Goal: Task Accomplishment & Management: Manage account settings

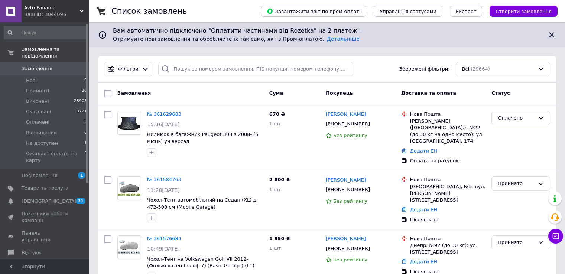
click at [51, 65] on span "Замовлення" at bounding box center [45, 68] width 47 height 7
click at [54, 74] on li "Нові 0" at bounding box center [45, 79] width 91 height 10
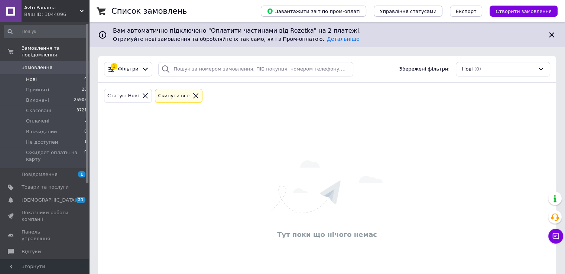
click at [58, 64] on span "Замовлення" at bounding box center [45, 67] width 47 height 7
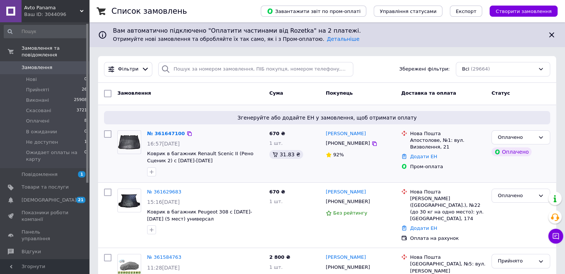
click at [127, 145] on img at bounding box center [129, 143] width 23 height 16
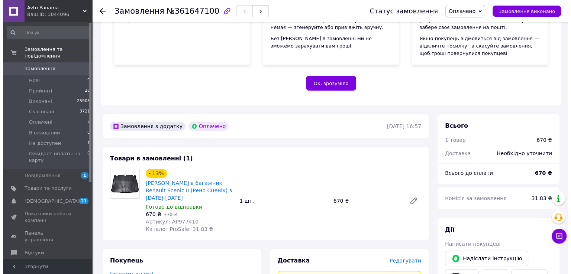
scroll to position [223, 0]
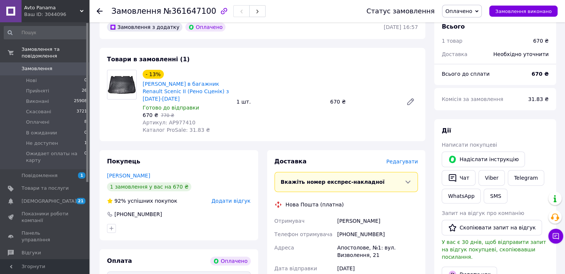
click at [406, 159] on span "Редагувати" at bounding box center [403, 162] width 32 height 6
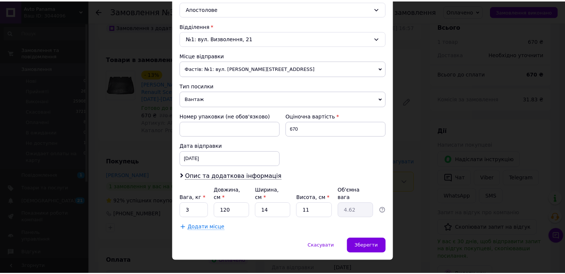
scroll to position [217, 0]
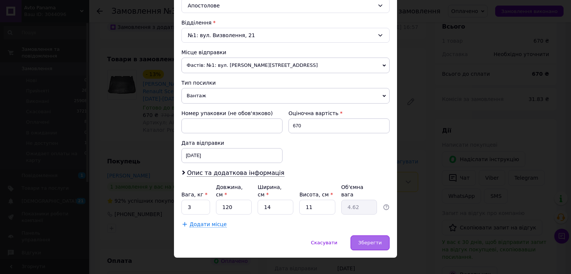
click at [376, 240] on span "Зберегти" at bounding box center [369, 243] width 23 height 6
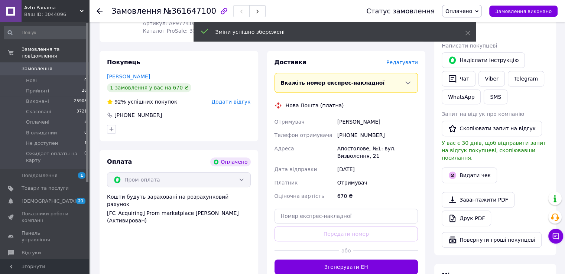
scroll to position [446, 0]
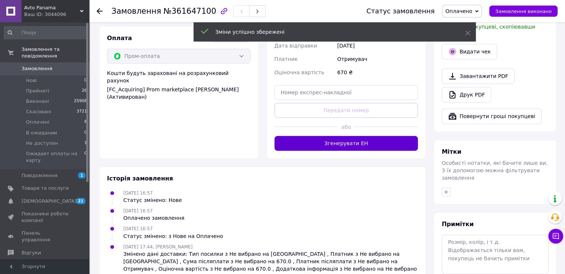
click at [356, 140] on button "Згенерувати ЕН" at bounding box center [347, 143] width 144 height 15
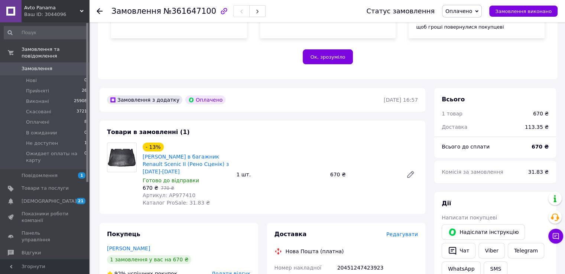
scroll to position [149, 0]
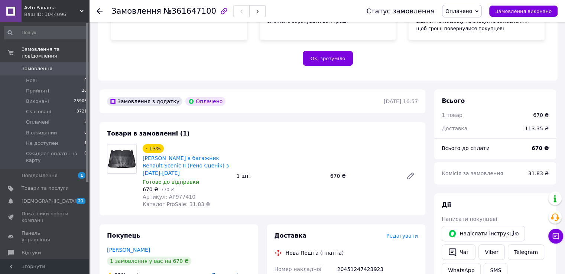
click at [66, 65] on span "Замовлення" at bounding box center [45, 68] width 47 height 7
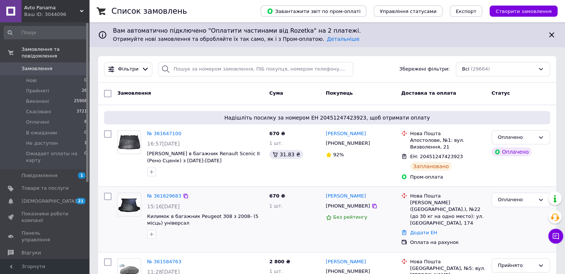
click at [131, 206] on img at bounding box center [129, 204] width 23 height 15
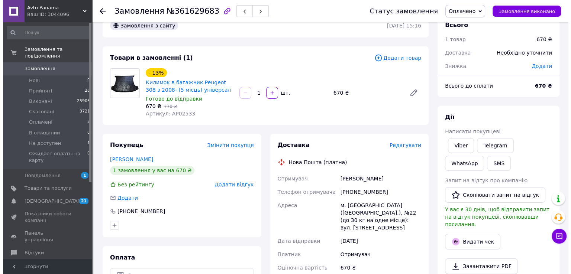
scroll to position [49, 0]
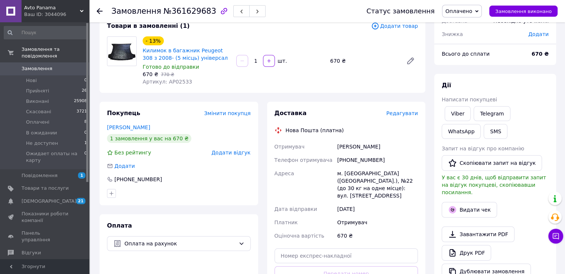
click at [407, 112] on span "Редагувати" at bounding box center [403, 113] width 32 height 6
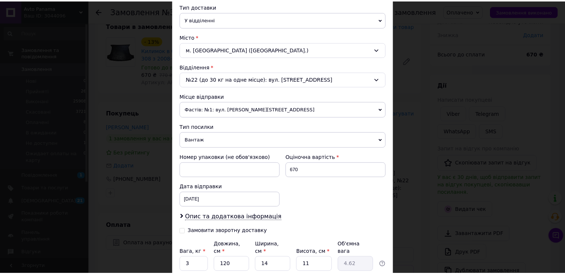
scroll to position [230, 0]
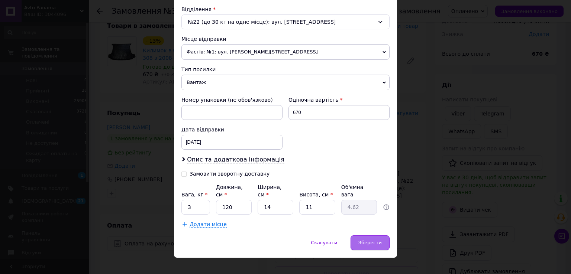
click at [370, 240] on span "Зберегти" at bounding box center [369, 243] width 23 height 6
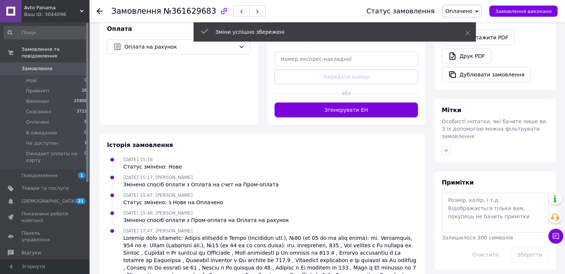
scroll to position [248, 0]
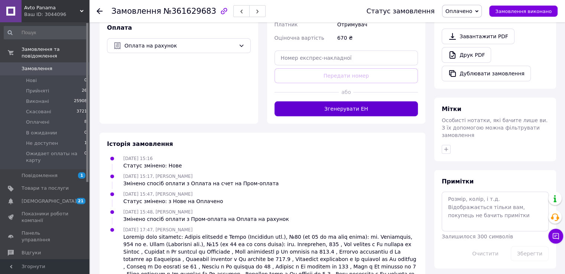
click at [358, 103] on button "Згенерувати ЕН" at bounding box center [347, 108] width 144 height 15
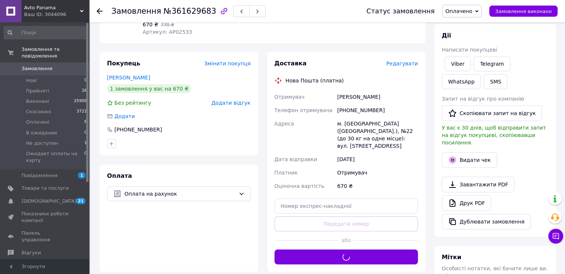
scroll to position [99, 0]
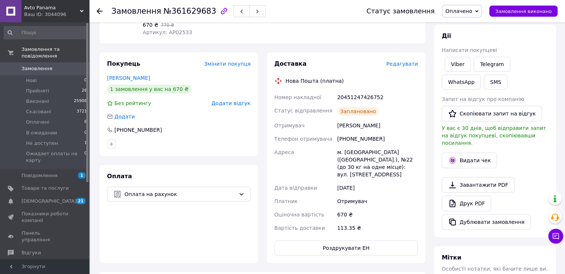
click at [75, 65] on span "0" at bounding box center [79, 68] width 20 height 7
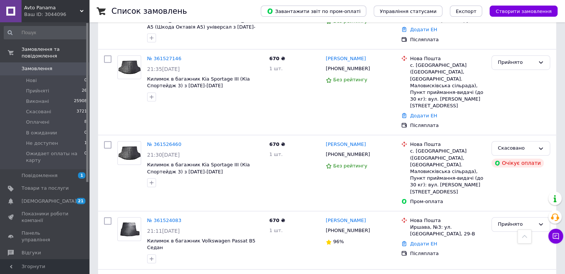
scroll to position [1127, 0]
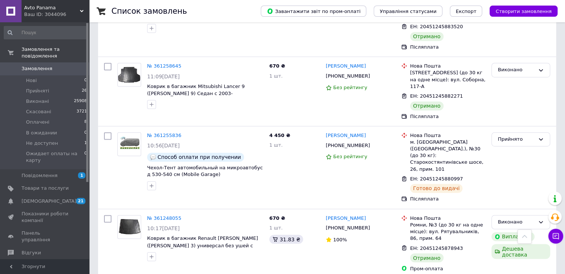
scroll to position [1173, 0]
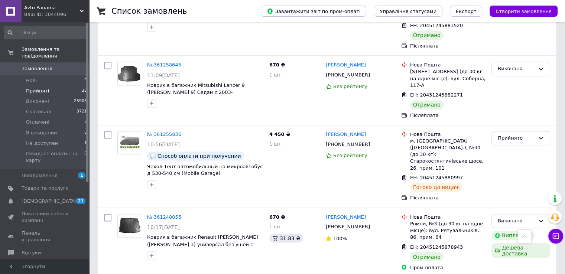
click at [42, 88] on span "Прийняті" at bounding box center [37, 91] width 23 height 7
click at [54, 65] on span "Замовлення" at bounding box center [45, 68] width 47 height 7
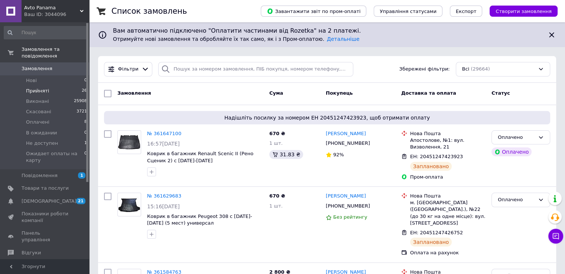
click at [51, 86] on li "Прийняті 26" at bounding box center [45, 91] width 91 height 10
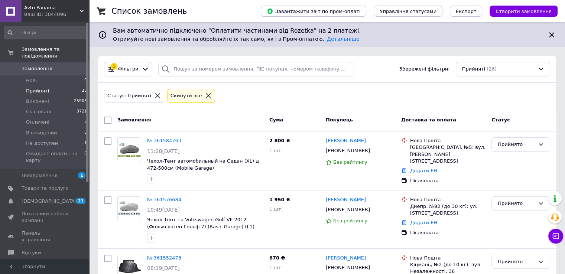
scroll to position [1110, 0]
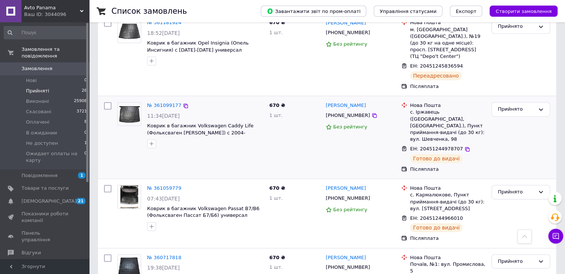
scroll to position [327, 0]
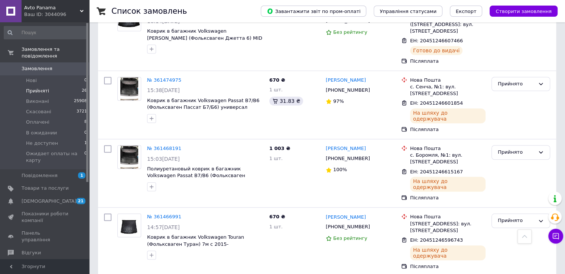
scroll to position [884, 0]
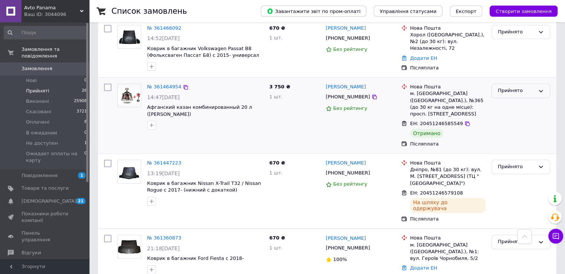
click at [520, 87] on div "Прийнято" at bounding box center [516, 91] width 37 height 8
click at [516, 100] on li "Виконано" at bounding box center [521, 107] width 58 height 14
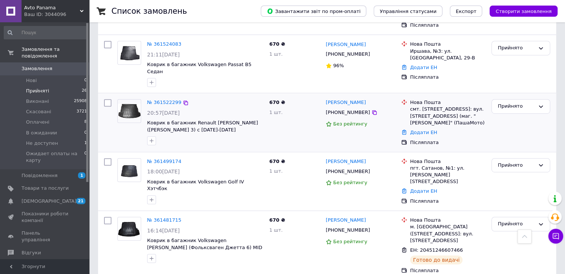
scroll to position [366, 0]
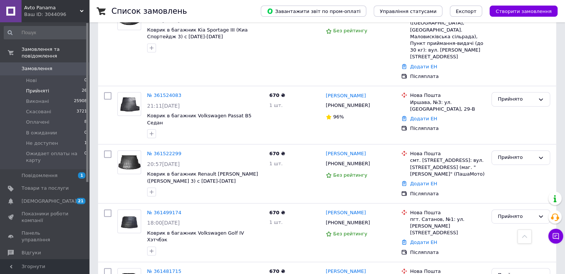
click at [48, 65] on span "Замовлення" at bounding box center [37, 68] width 31 height 7
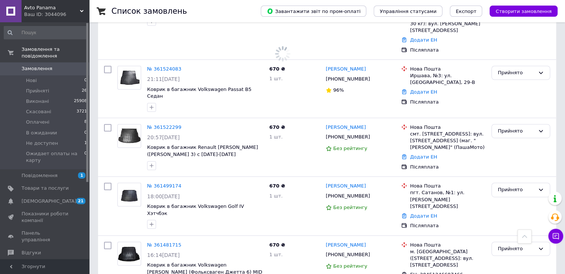
scroll to position [339, 0]
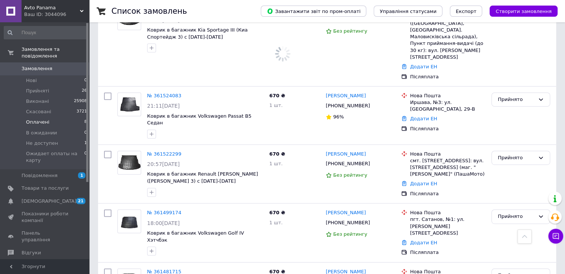
click at [56, 118] on li "Оплачені 8" at bounding box center [45, 122] width 91 height 10
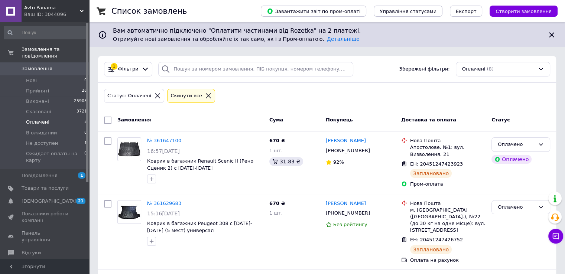
click at [60, 65] on span "Замовлення" at bounding box center [45, 68] width 47 height 7
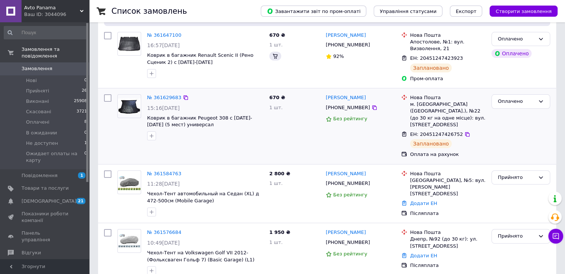
scroll to position [99, 0]
click at [130, 174] on img at bounding box center [129, 182] width 23 height 16
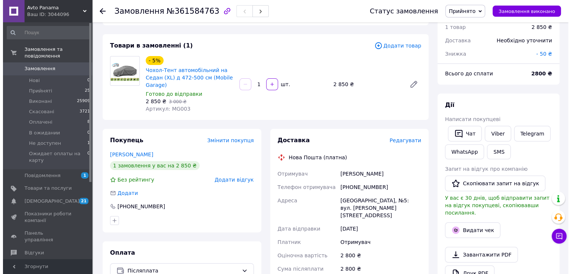
scroll to position [74, 0]
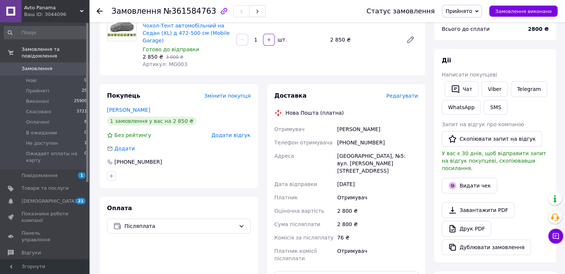
click at [403, 93] on span "Редагувати" at bounding box center [403, 96] width 32 height 6
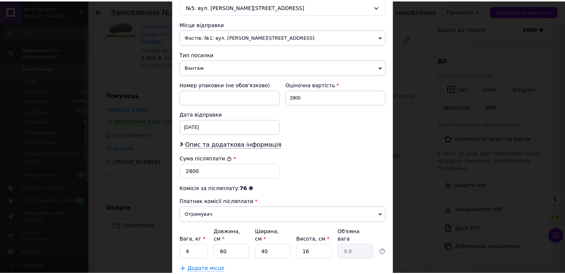
scroll to position [291, 0]
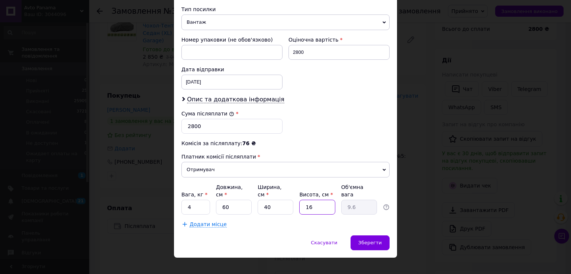
click at [315, 202] on input "16" at bounding box center [317, 207] width 36 height 15
type input "1"
type input "0.6"
type input "2"
type input "1.2"
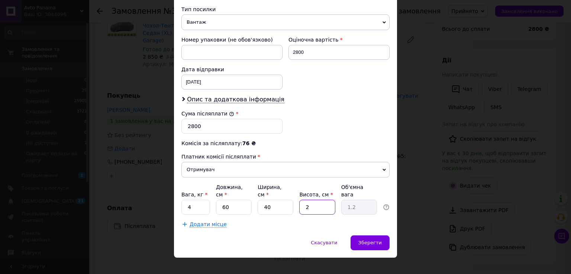
type input "21"
type input "12.6"
type input "21"
click at [362, 236] on div "Зберегти" at bounding box center [369, 243] width 39 height 15
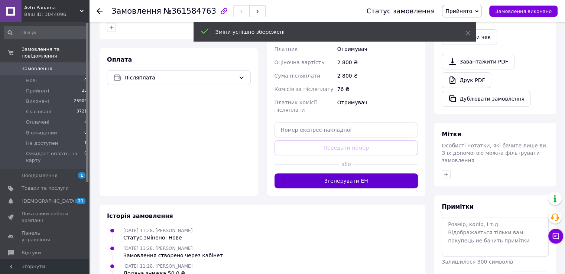
click at [355, 174] on button "Згенерувати ЕН" at bounding box center [347, 181] width 144 height 15
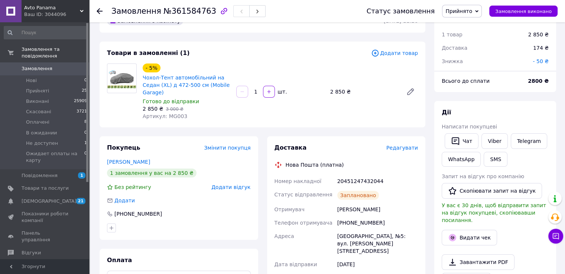
scroll to position [25, 0]
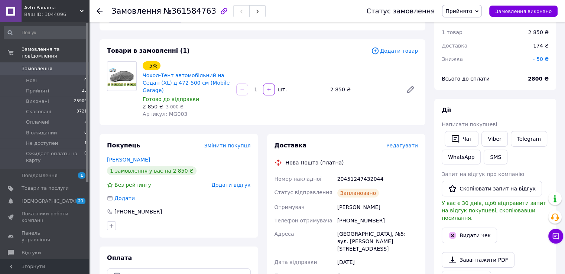
click at [58, 62] on link "Замовлення 0" at bounding box center [45, 68] width 91 height 13
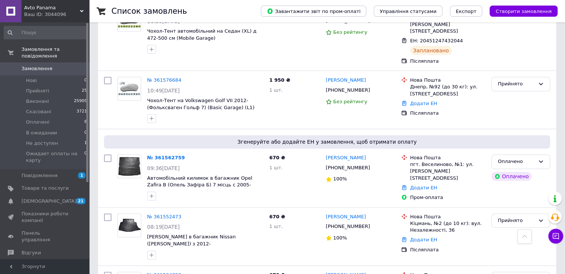
scroll to position [247, 0]
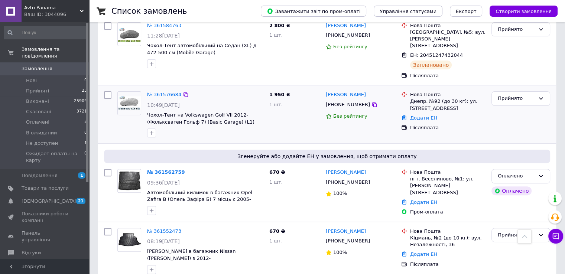
click at [131, 96] on img at bounding box center [129, 103] width 23 height 14
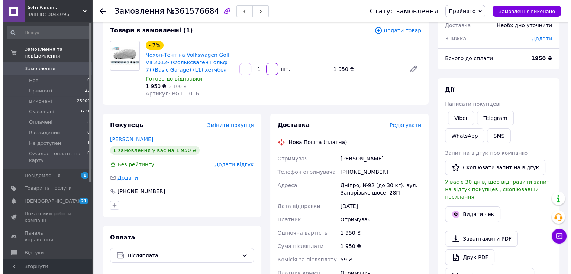
scroll to position [74, 0]
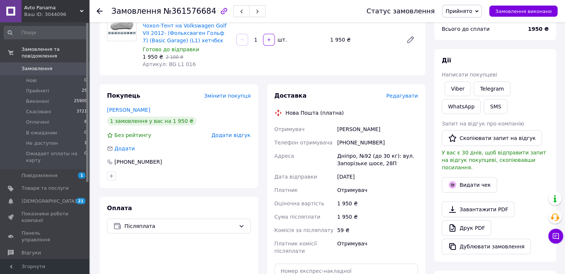
click at [401, 96] on span "Редагувати" at bounding box center [403, 96] width 32 height 6
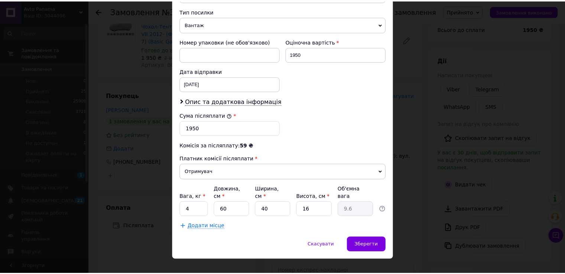
scroll to position [291, 0]
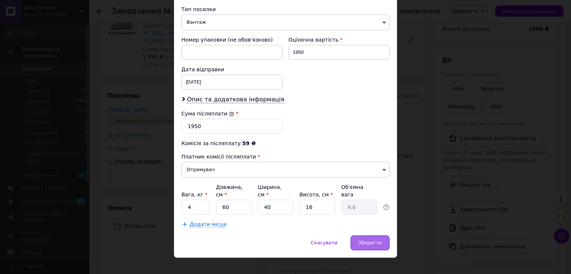
click at [380, 240] on span "Зберегти" at bounding box center [369, 243] width 23 height 6
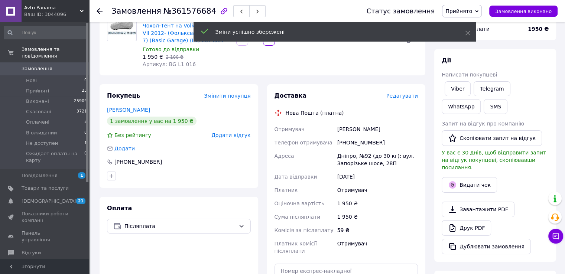
scroll to position [223, 0]
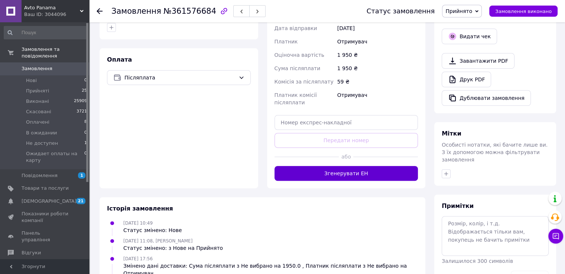
click at [353, 174] on button "Згенерувати ЕН" at bounding box center [347, 173] width 144 height 15
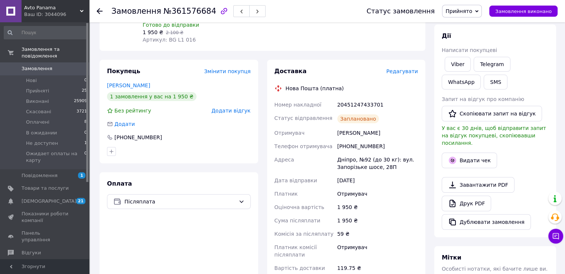
scroll to position [0, 0]
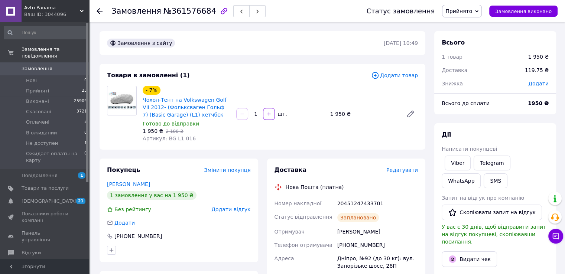
click at [79, 65] on span "0" at bounding box center [79, 68] width 20 height 7
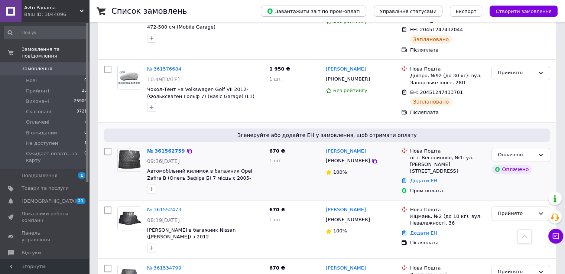
scroll to position [292, 0]
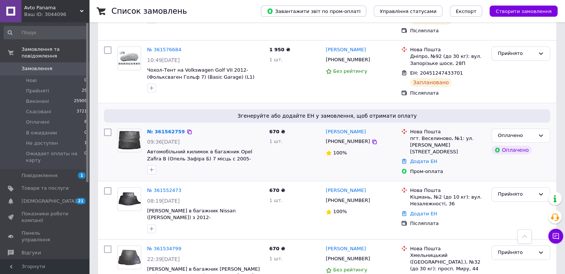
click at [131, 131] on img at bounding box center [129, 140] width 23 height 19
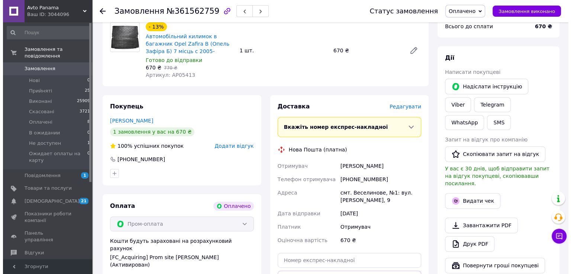
scroll to position [272, 0]
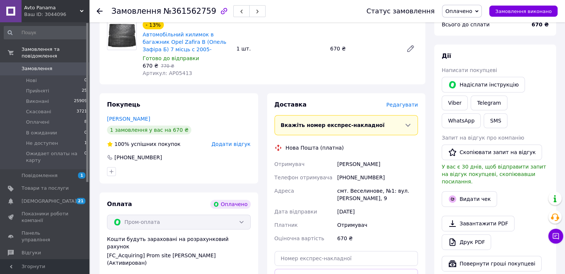
click at [405, 105] on span "Редагувати" at bounding box center [403, 105] width 32 height 6
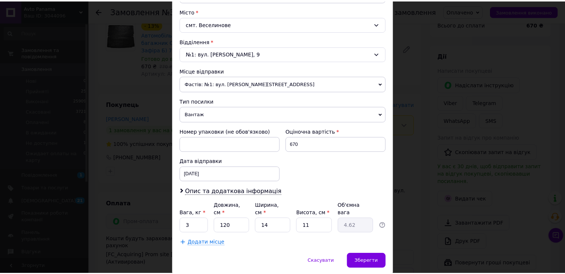
scroll to position [217, 0]
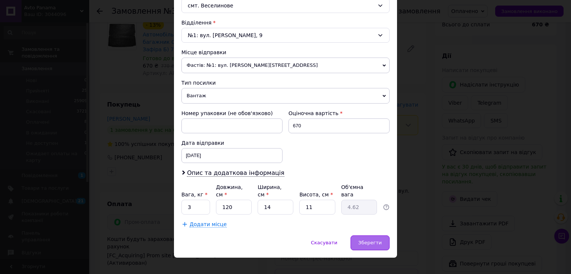
click at [379, 240] on span "Зберегти" at bounding box center [369, 243] width 23 height 6
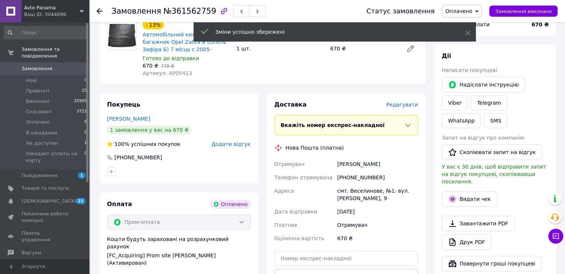
scroll to position [471, 0]
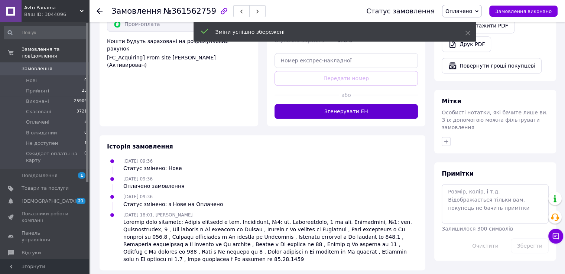
click at [355, 114] on button "Згенерувати ЕН" at bounding box center [347, 111] width 144 height 15
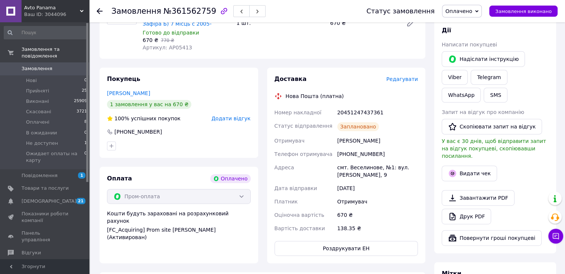
scroll to position [352, 0]
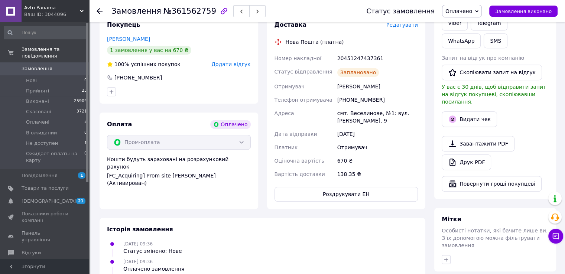
click at [74, 65] on span "0" at bounding box center [79, 68] width 20 height 7
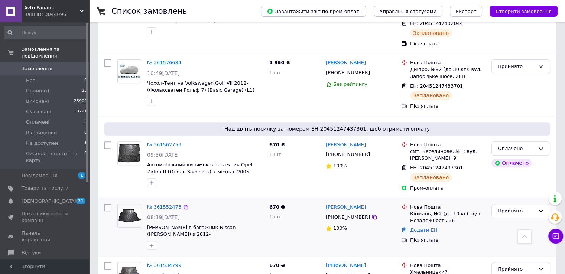
scroll to position [322, 0]
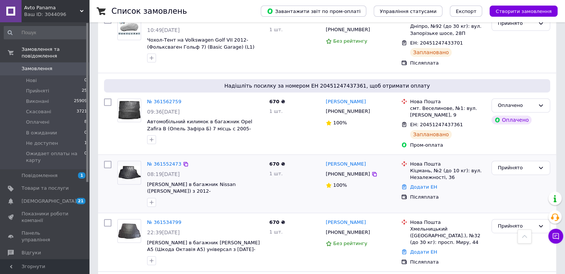
click at [130, 166] on img at bounding box center [129, 173] width 23 height 14
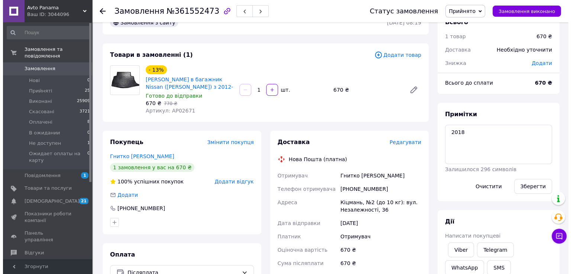
scroll to position [49, 0]
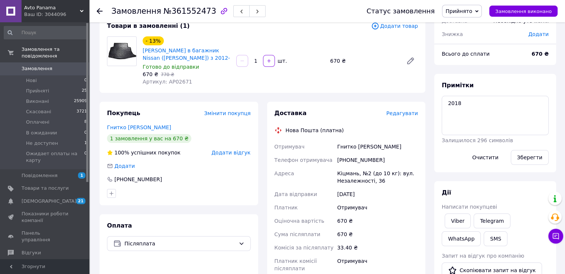
click at [400, 114] on span "Редагувати" at bounding box center [403, 113] width 32 height 6
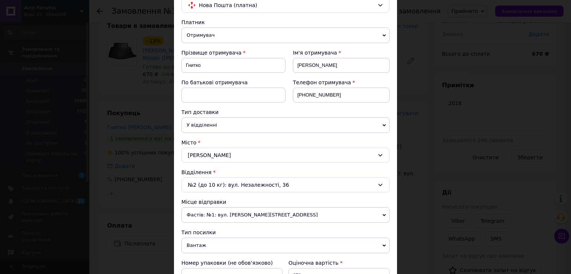
scroll to position [74, 0]
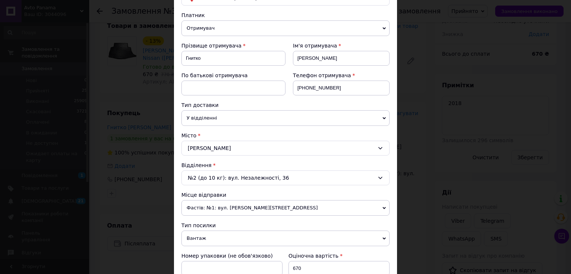
click at [338, 178] on div "№2 (до 10 кг): вул. Незалежності, 36" at bounding box center [285, 178] width 208 height 15
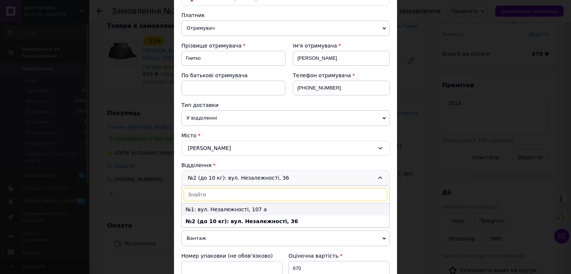
click at [258, 207] on li "№1: вул. Незалежності, 107 а" at bounding box center [285, 210] width 207 height 12
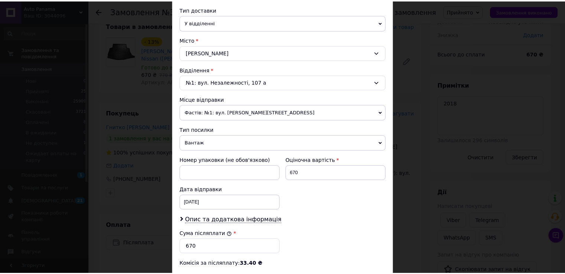
scroll to position [272, 0]
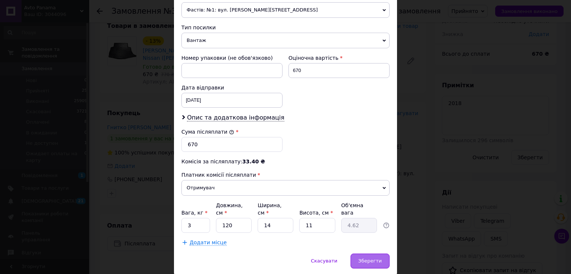
click at [367, 254] on div "Зберегти" at bounding box center [369, 261] width 39 height 15
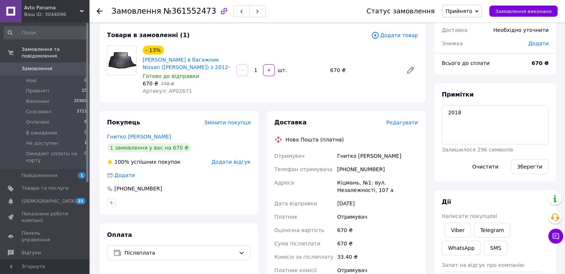
scroll to position [37, 0]
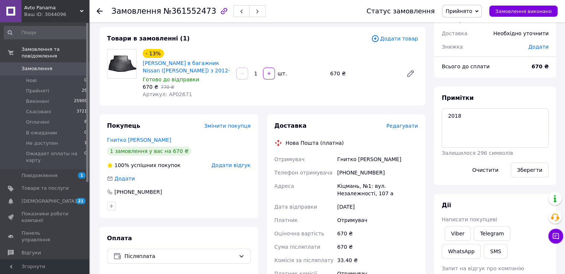
click at [45, 65] on span "Замовлення" at bounding box center [37, 68] width 31 height 7
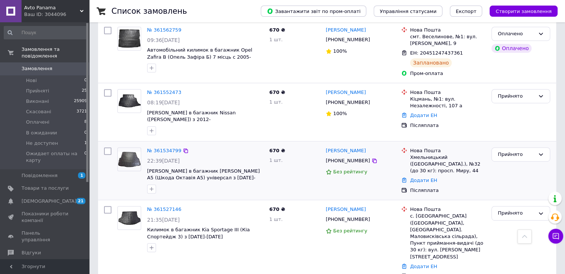
scroll to position [396, 0]
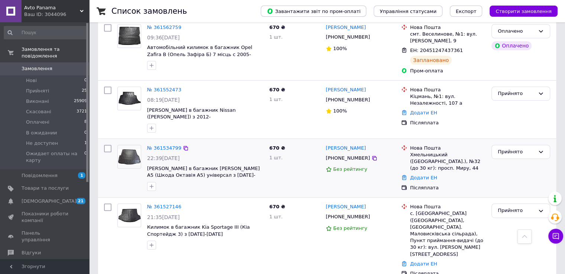
click at [134, 149] on img at bounding box center [129, 157] width 23 height 16
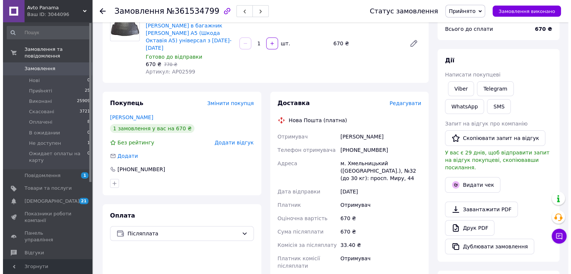
scroll to position [99, 0]
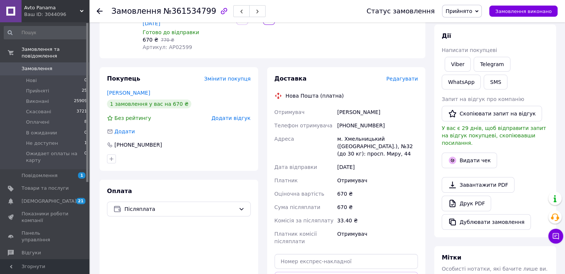
click at [415, 76] on span "Редагувати" at bounding box center [403, 79] width 32 height 6
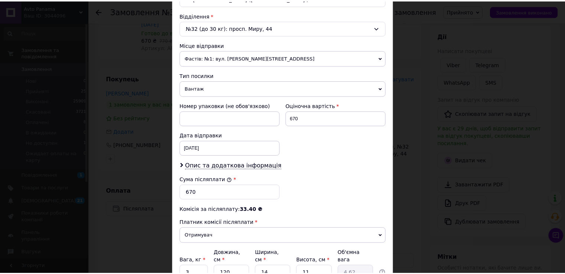
scroll to position [291, 0]
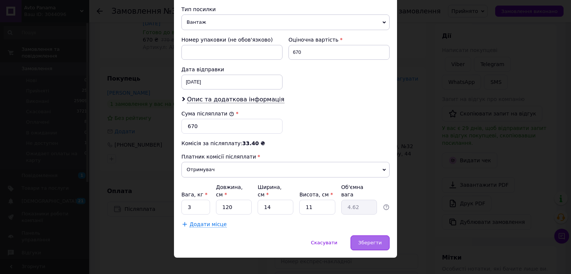
click at [374, 240] on span "Зберегти" at bounding box center [369, 243] width 23 height 6
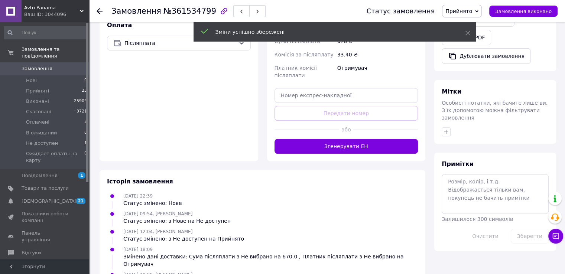
scroll to position [272, 0]
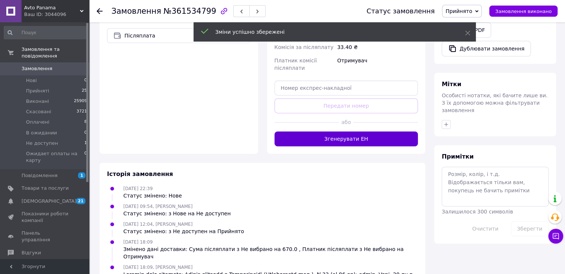
click at [356, 132] on button "Згенерувати ЕН" at bounding box center [347, 139] width 144 height 15
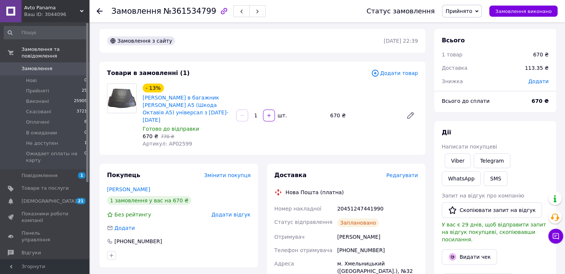
scroll to position [0, 0]
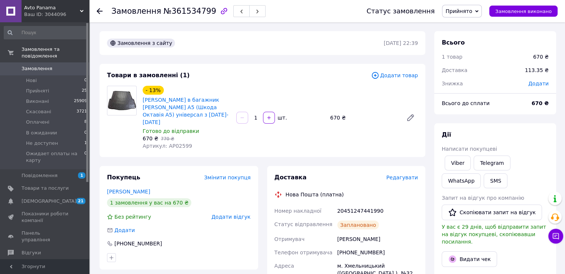
click at [61, 65] on span "Замовлення" at bounding box center [45, 68] width 47 height 7
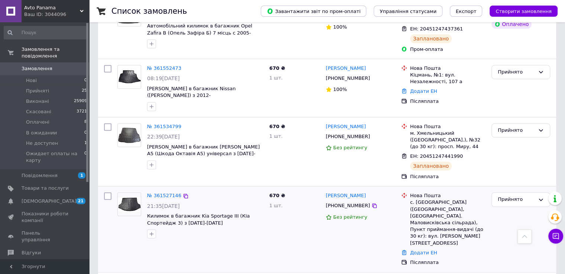
scroll to position [421, 0]
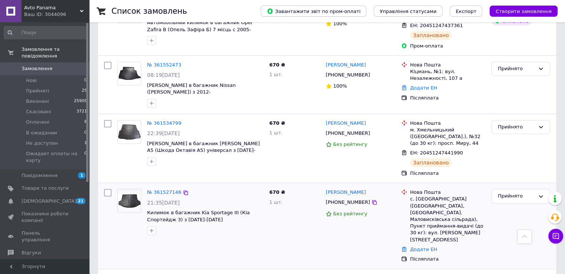
click at [130, 194] on img at bounding box center [129, 201] width 23 height 14
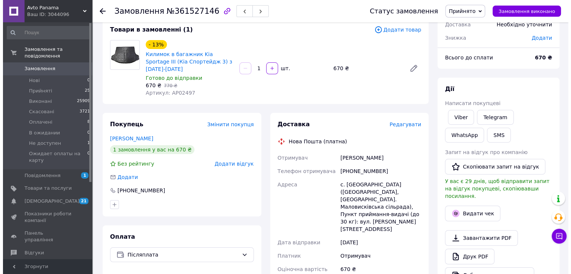
scroll to position [124, 0]
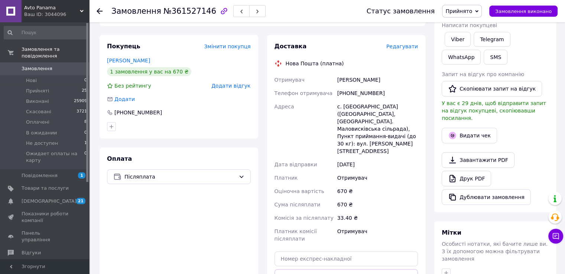
click at [401, 43] on span "Редагувати" at bounding box center [403, 46] width 32 height 6
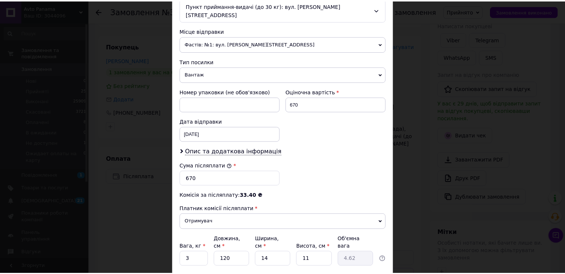
scroll to position [299, 0]
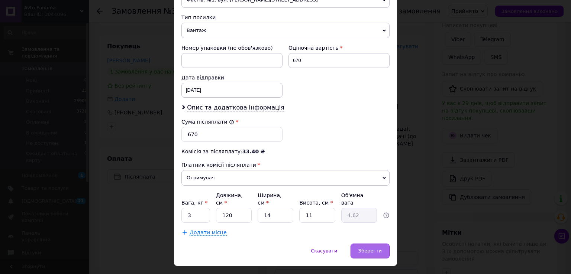
click at [379, 248] on span "Зберегти" at bounding box center [369, 251] width 23 height 6
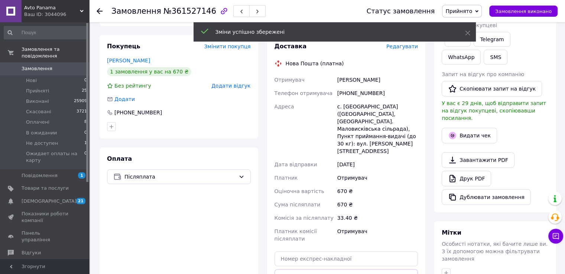
scroll to position [248, 0]
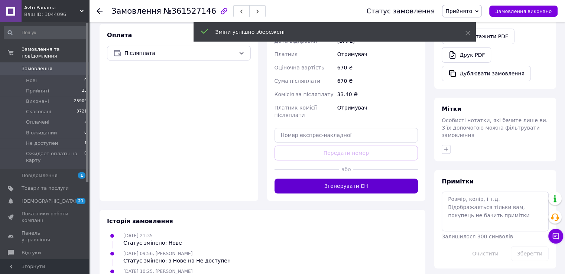
click at [361, 179] on button "Згенерувати ЕН" at bounding box center [347, 186] width 144 height 15
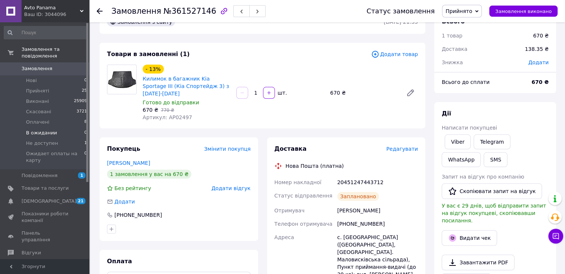
scroll to position [0, 0]
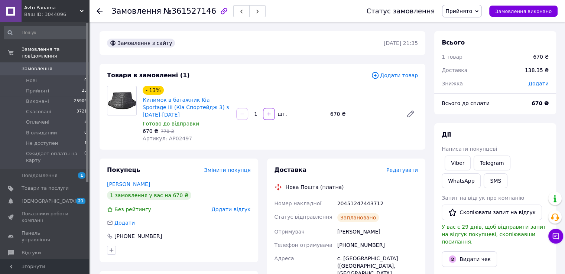
click at [55, 65] on span "Замовлення" at bounding box center [45, 68] width 47 height 7
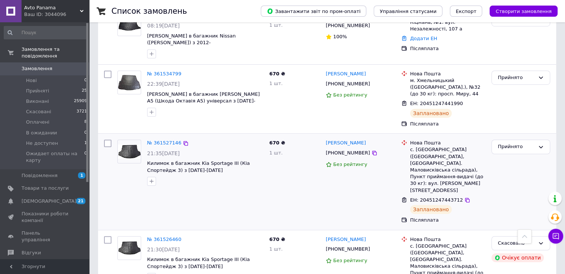
scroll to position [545, 0]
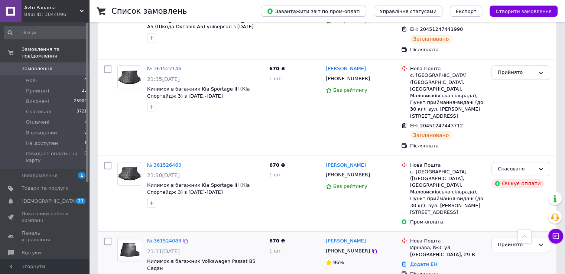
click at [131, 241] on img at bounding box center [129, 249] width 23 height 17
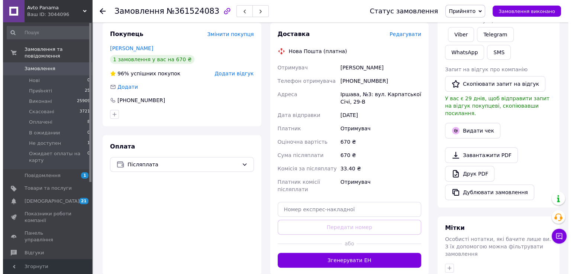
scroll to position [124, 0]
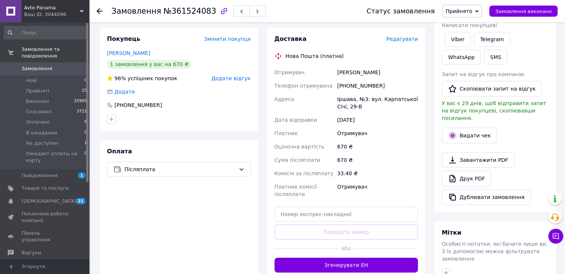
click at [409, 35] on div "Доставка Редагувати" at bounding box center [347, 39] width 144 height 9
click at [409, 39] on span "Редагувати" at bounding box center [403, 39] width 32 height 6
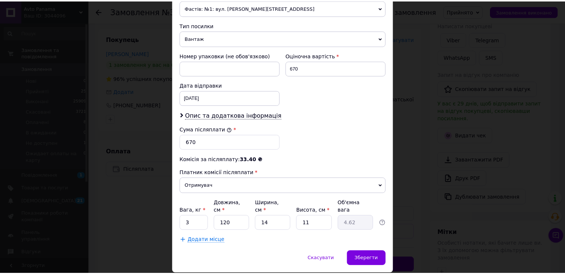
scroll to position [266, 0]
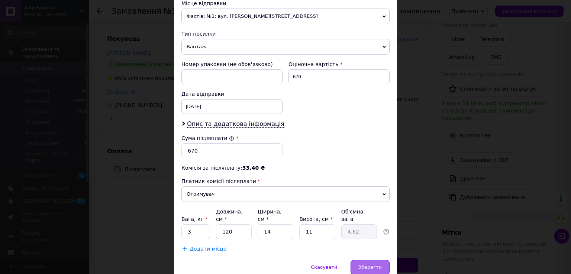
click at [374, 265] on span "Зберегти" at bounding box center [369, 268] width 23 height 6
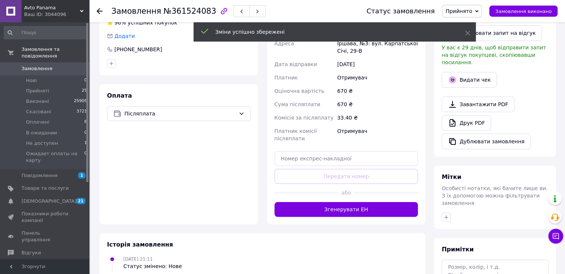
scroll to position [272, 0]
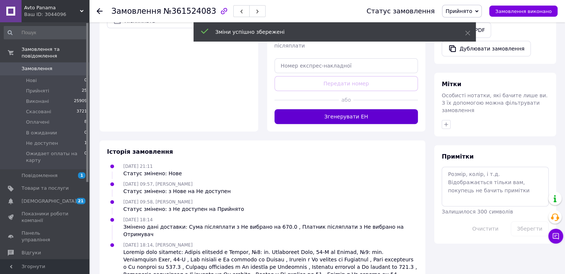
click at [350, 116] on button "Згенерувати ЕН" at bounding box center [347, 116] width 144 height 15
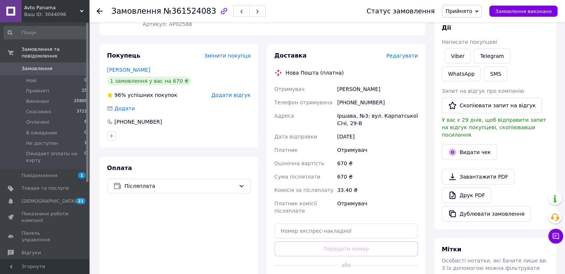
scroll to position [99, 0]
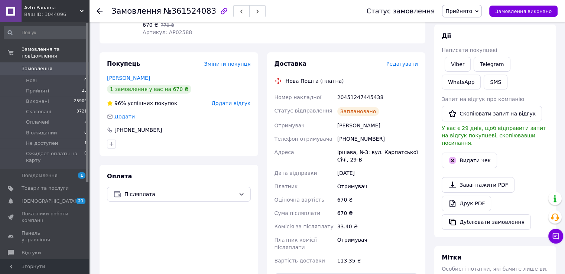
click at [79, 62] on link "Замовлення 0" at bounding box center [45, 68] width 91 height 13
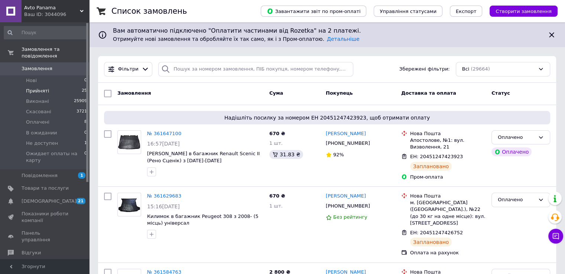
click at [62, 86] on li "Прийняті 25" at bounding box center [45, 91] width 91 height 10
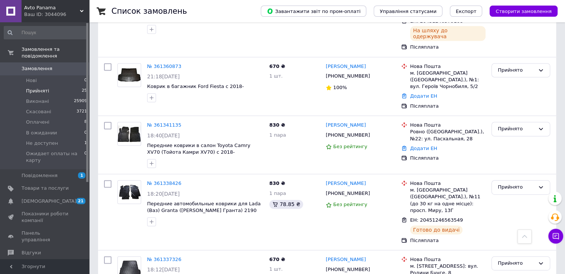
scroll to position [1157, 0]
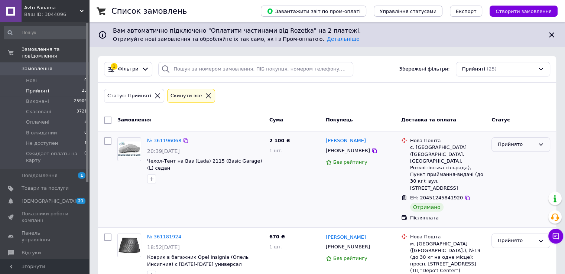
click at [507, 142] on div "Прийнято" at bounding box center [516, 145] width 37 height 8
click at [505, 156] on li "Виконано" at bounding box center [521, 160] width 58 height 14
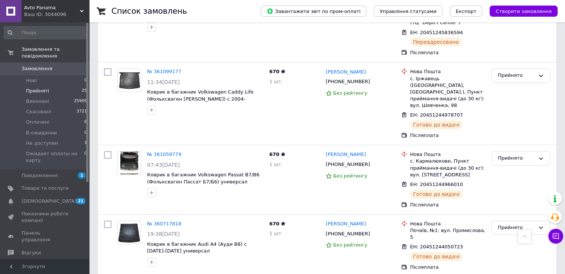
scroll to position [251, 0]
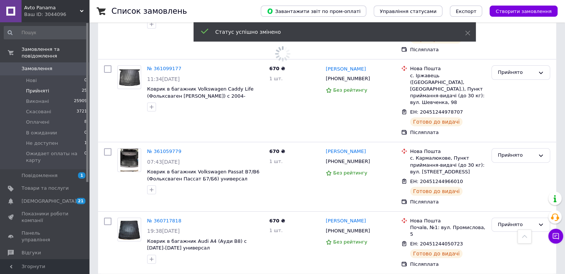
click at [56, 65] on span "Замовлення" at bounding box center [45, 68] width 47 height 7
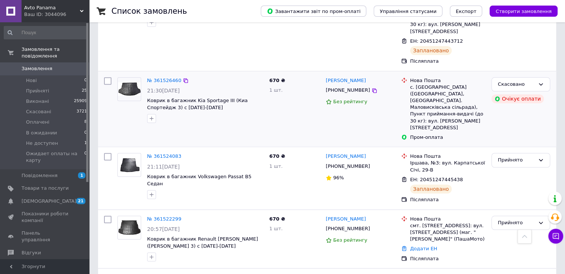
scroll to position [669, 0]
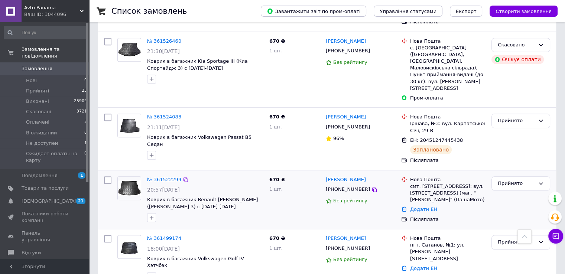
click at [138, 181] on img at bounding box center [129, 188] width 23 height 15
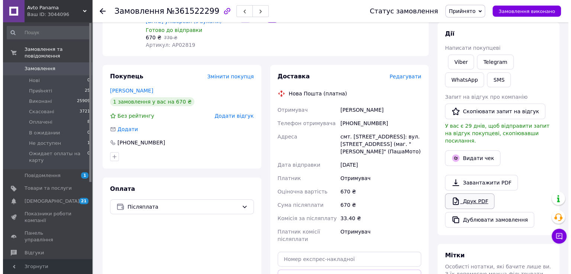
scroll to position [124, 0]
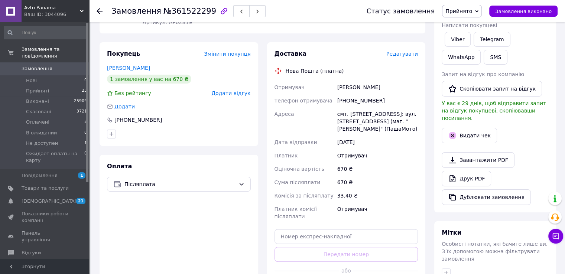
click at [407, 51] on span "Редагувати" at bounding box center [403, 54] width 32 height 6
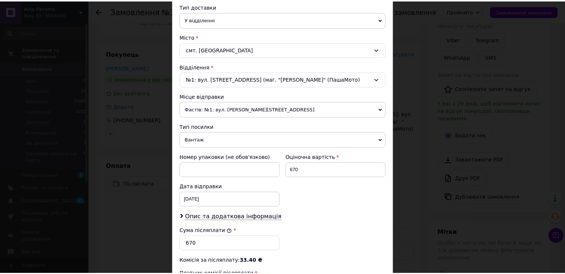
scroll to position [291, 0]
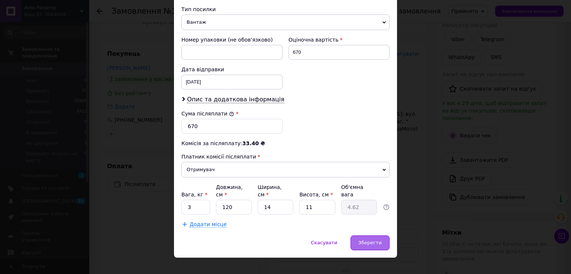
click at [371, 236] on div "Зберегти" at bounding box center [369, 243] width 39 height 15
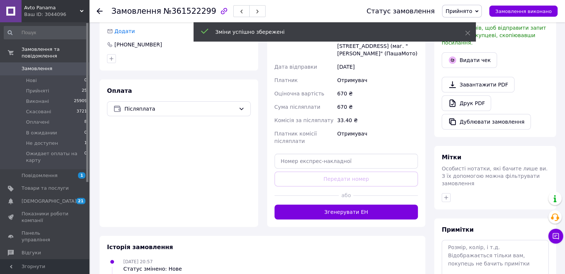
scroll to position [223, 0]
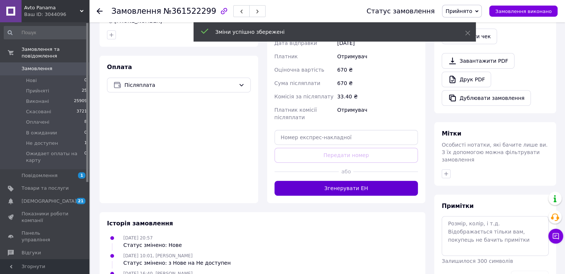
click at [358, 183] on button "Згенерувати ЕН" at bounding box center [347, 188] width 144 height 15
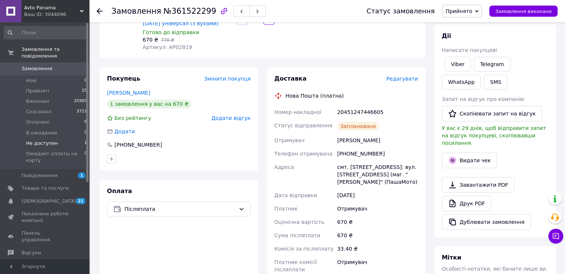
scroll to position [25, 0]
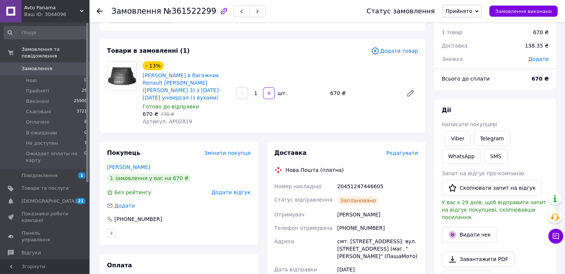
click at [67, 62] on link "Замовлення 0" at bounding box center [45, 68] width 91 height 13
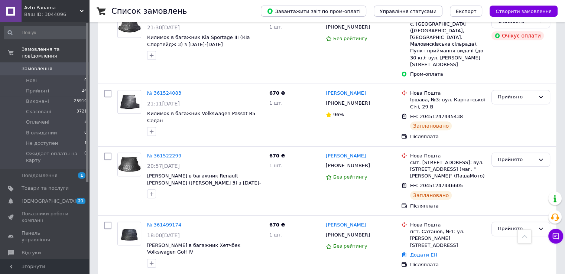
scroll to position [694, 0]
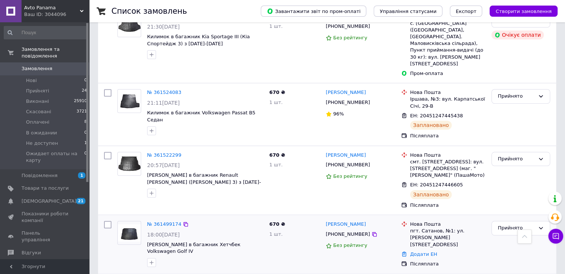
click at [128, 224] on img at bounding box center [129, 232] width 23 height 17
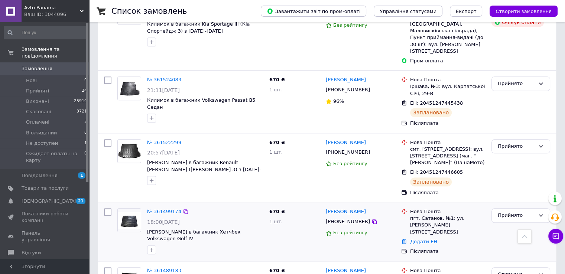
scroll to position [718, 0]
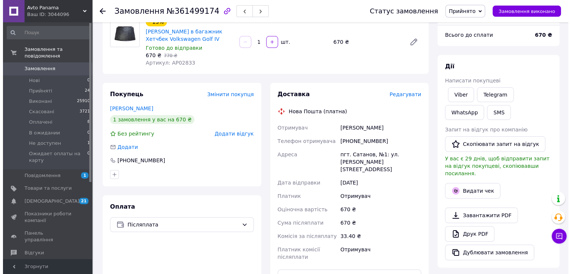
scroll to position [74, 0]
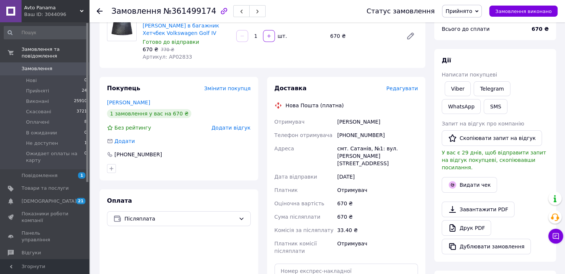
click at [403, 93] on div "Доставка Редагувати" at bounding box center [347, 88] width 144 height 9
click at [404, 88] on span "Редагувати" at bounding box center [403, 88] width 32 height 6
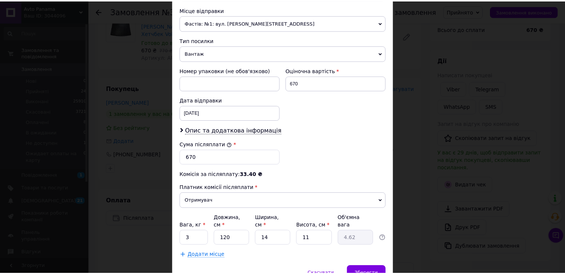
scroll to position [291, 0]
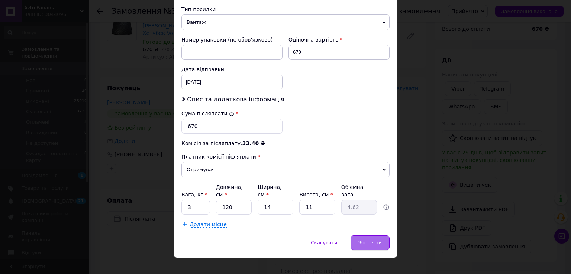
click at [373, 240] on span "Зберегти" at bounding box center [369, 243] width 23 height 6
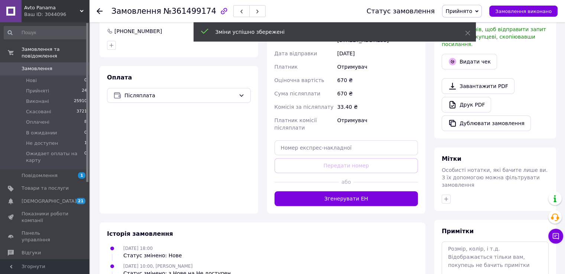
scroll to position [198, 0]
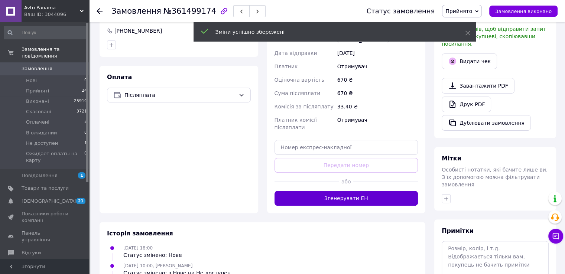
click at [347, 191] on button "Згенерувати ЕН" at bounding box center [347, 198] width 144 height 15
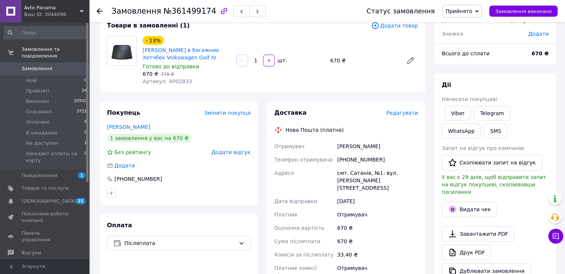
scroll to position [49, 0]
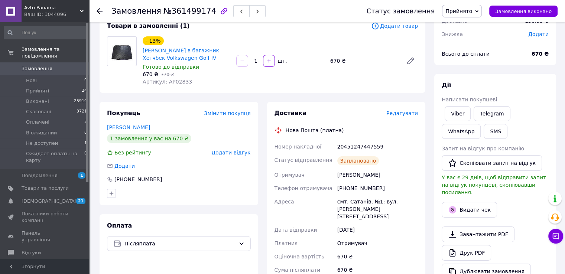
click at [66, 68] on link "Замовлення 0" at bounding box center [45, 68] width 91 height 13
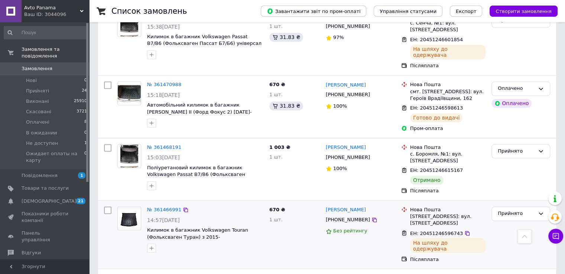
scroll to position [1186, 0]
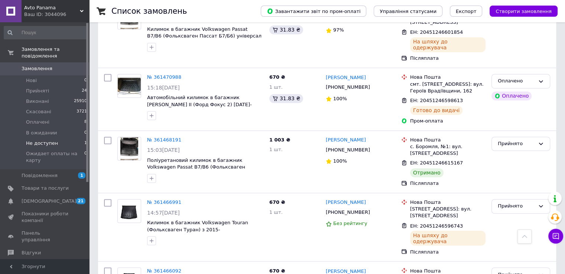
click at [53, 140] on span "Не доступен" at bounding box center [42, 143] width 32 height 7
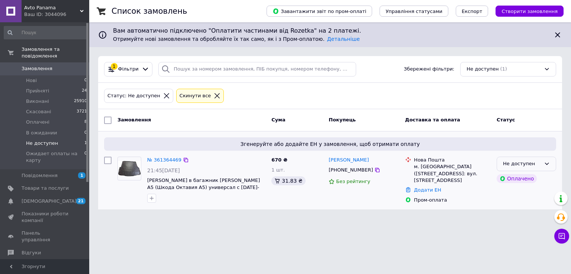
click at [537, 165] on div "Не доступен" at bounding box center [522, 164] width 38 height 8
click at [512, 219] on li "Оплачено" at bounding box center [526, 221] width 59 height 14
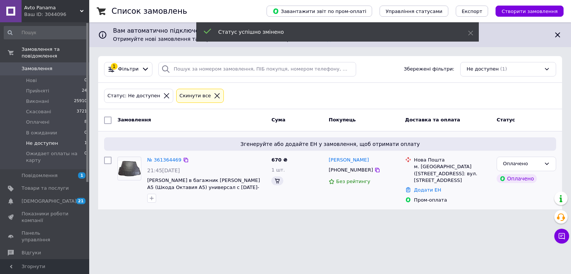
click at [128, 169] on img at bounding box center [129, 169] width 23 height 16
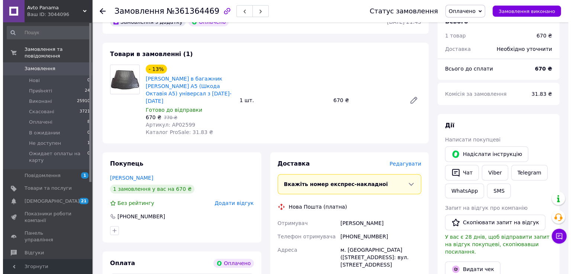
scroll to position [330, 0]
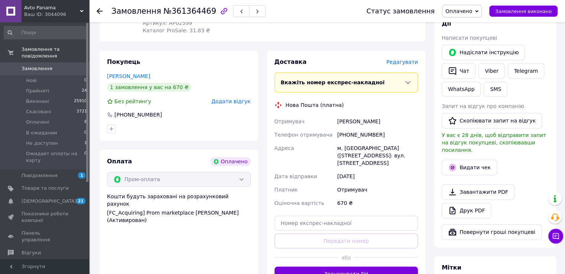
click at [404, 59] on span "Редагувати" at bounding box center [403, 62] width 32 height 6
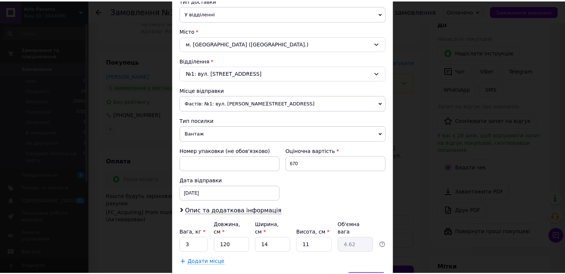
scroll to position [217, 0]
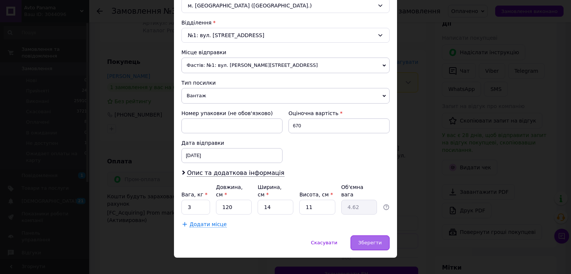
click at [381, 240] on span "Зберегти" at bounding box center [369, 243] width 23 height 6
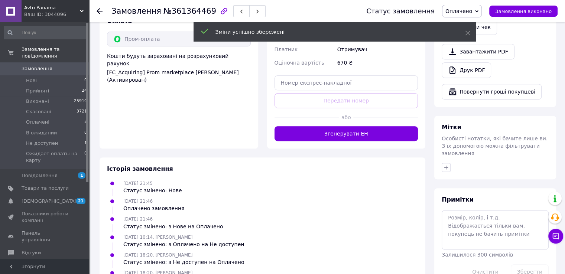
scroll to position [479, 0]
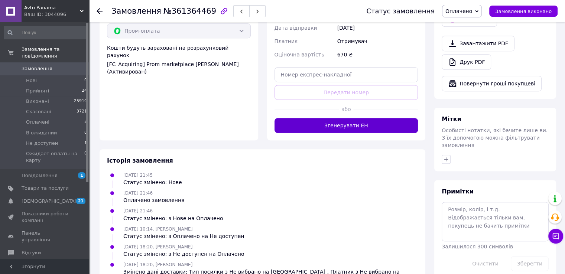
drag, startPoint x: 354, startPoint y: 112, endPoint x: 358, endPoint y: 120, distance: 8.8
click at [354, 118] on button "Згенерувати ЕН" at bounding box center [347, 125] width 144 height 15
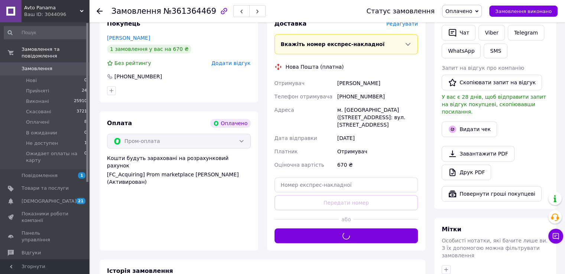
scroll to position [355, 0]
